Goal: Transaction & Acquisition: Purchase product/service

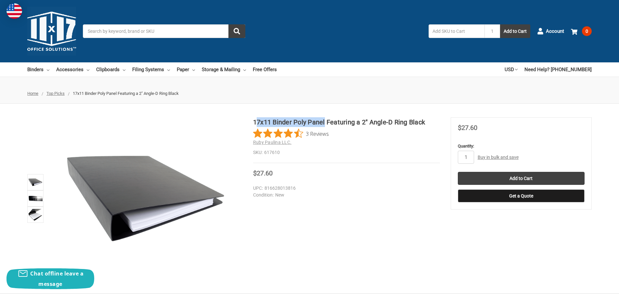
drag, startPoint x: 255, startPoint y: 120, endPoint x: 325, endPoint y: 122, distance: 70.2
click at [325, 122] on h1 "17x11 Binder Poly Panel Featuring a 2" Angle-D Ring Black" at bounding box center [346, 122] width 187 height 10
